Goal: Find specific page/section: Find specific page/section

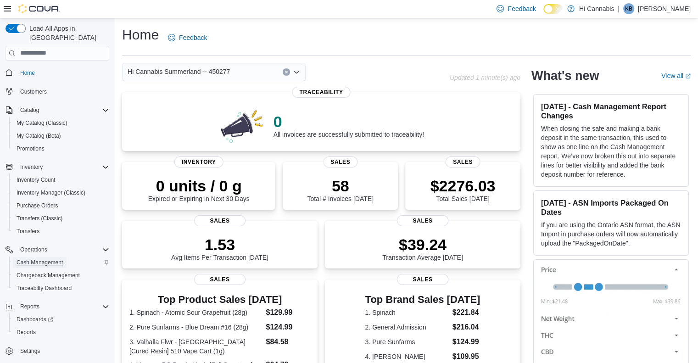
click at [42, 259] on span "Cash Management" at bounding box center [40, 262] width 46 height 7
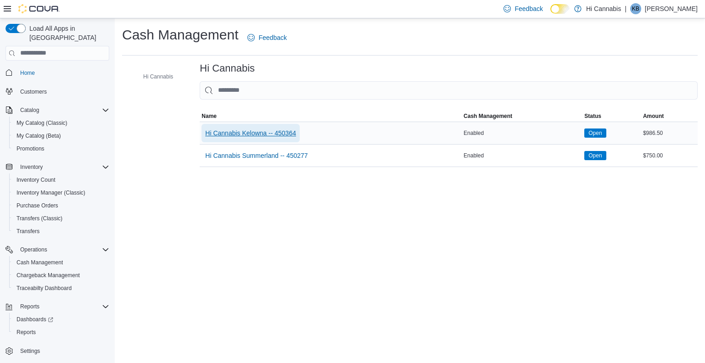
click at [272, 135] on span "Hi Cannabis Kelowna -- 450364" at bounding box center [250, 132] width 91 height 9
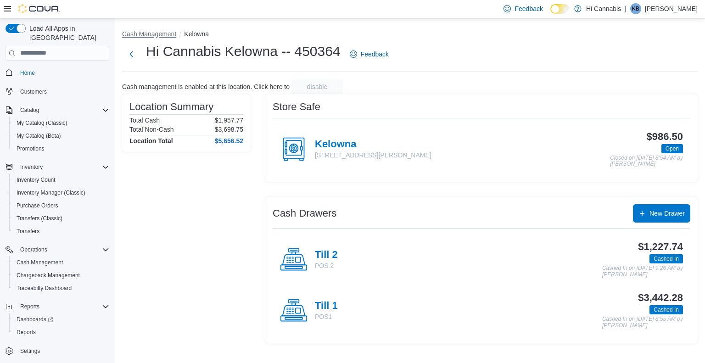
click at [145, 33] on button "Cash Management" at bounding box center [149, 33] width 54 height 7
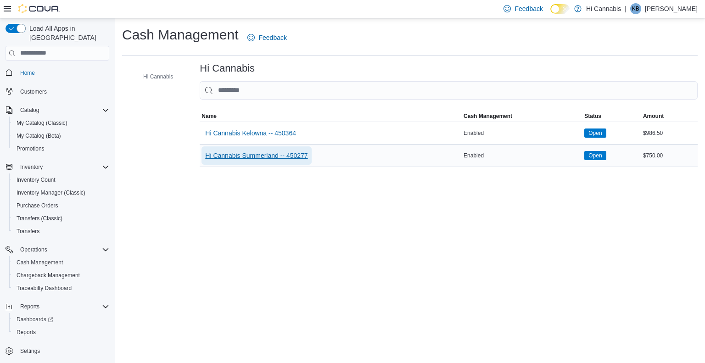
click at [281, 155] on span "Hi Cannabis Summerland -- 450277" at bounding box center [256, 155] width 102 height 9
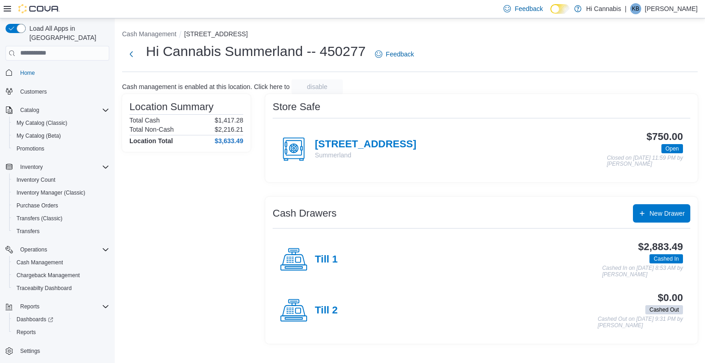
click at [328, 251] on div "Till 1" at bounding box center [309, 260] width 58 height 28
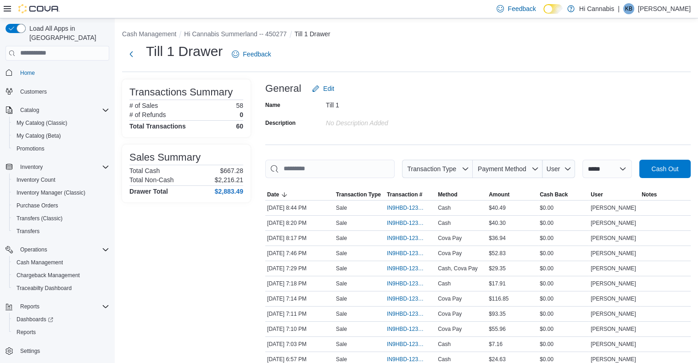
click at [587, 89] on div "General Edit" at bounding box center [477, 88] width 425 height 18
